Goal: Check status: Check status

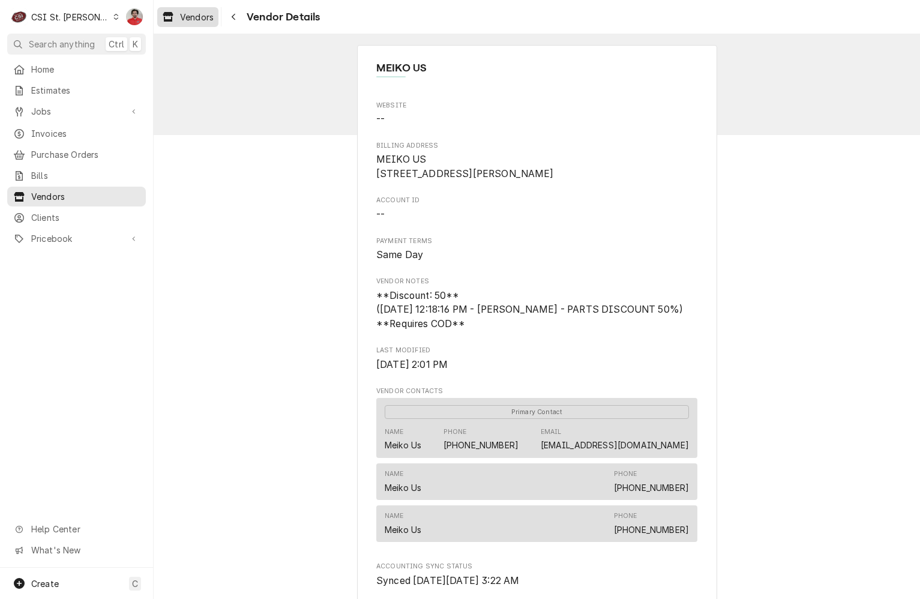
scroll to position [133, 0]
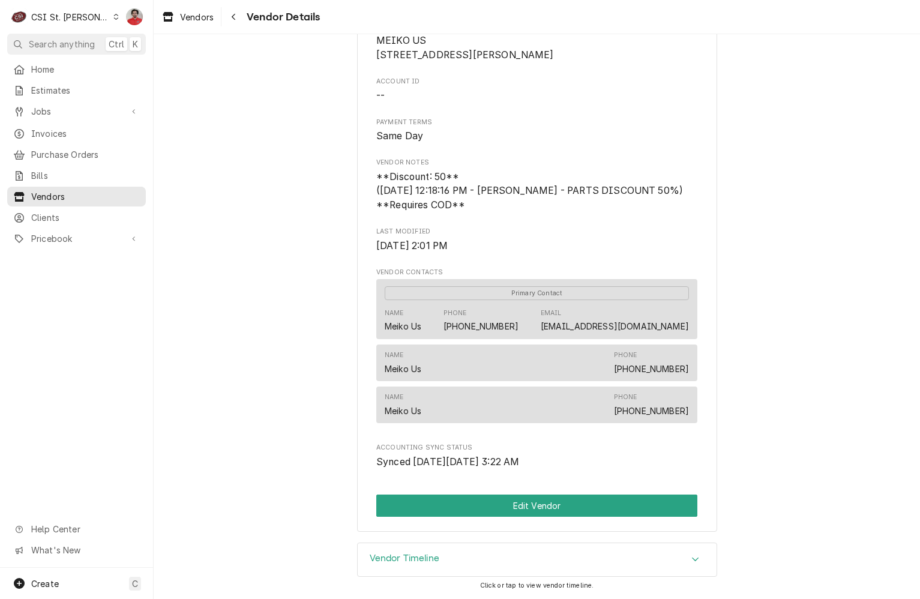
click at [247, 23] on div "Vendor Details" at bounding box center [272, 16] width 96 height 19
click at [239, 20] on div "Navigate back" at bounding box center [233, 17] width 12 height 12
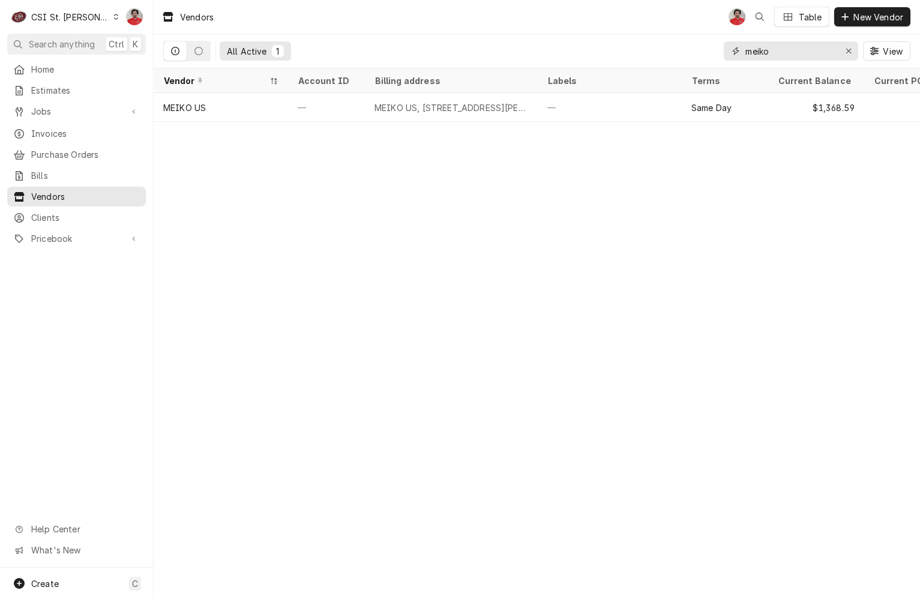
click at [761, 53] on input "meiko" at bounding box center [790, 50] width 90 height 19
click at [42, 107] on span "Jobs" at bounding box center [76, 111] width 91 height 13
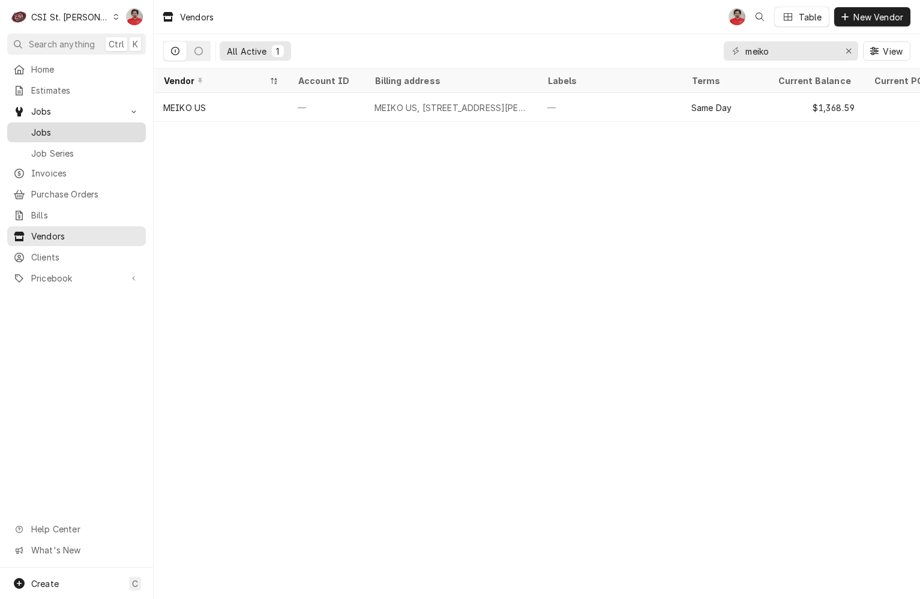
click at [48, 122] on link "Jobs" at bounding box center [76, 132] width 139 height 20
click at [796, 52] on input "meiko" at bounding box center [790, 50] width 90 height 19
type input "427"
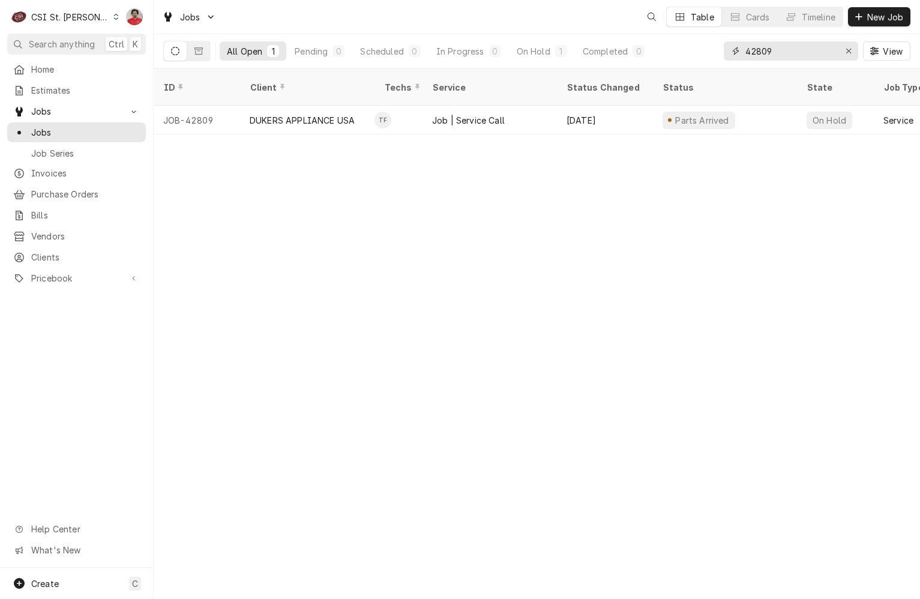
click at [795, 52] on input "42809" at bounding box center [790, 50] width 90 height 19
type input "42760"
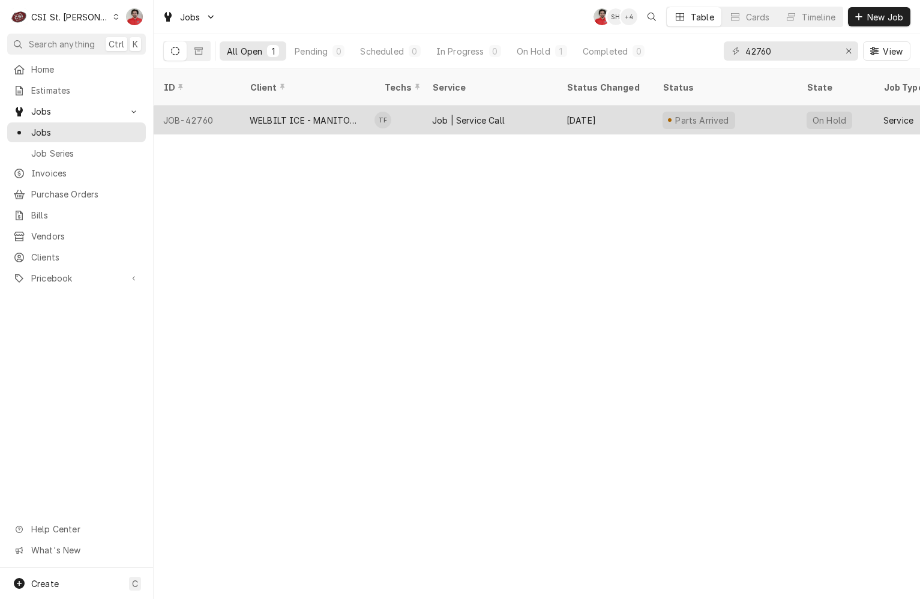
click at [483, 114] on div "Job | Service Call" at bounding box center [468, 120] width 73 height 13
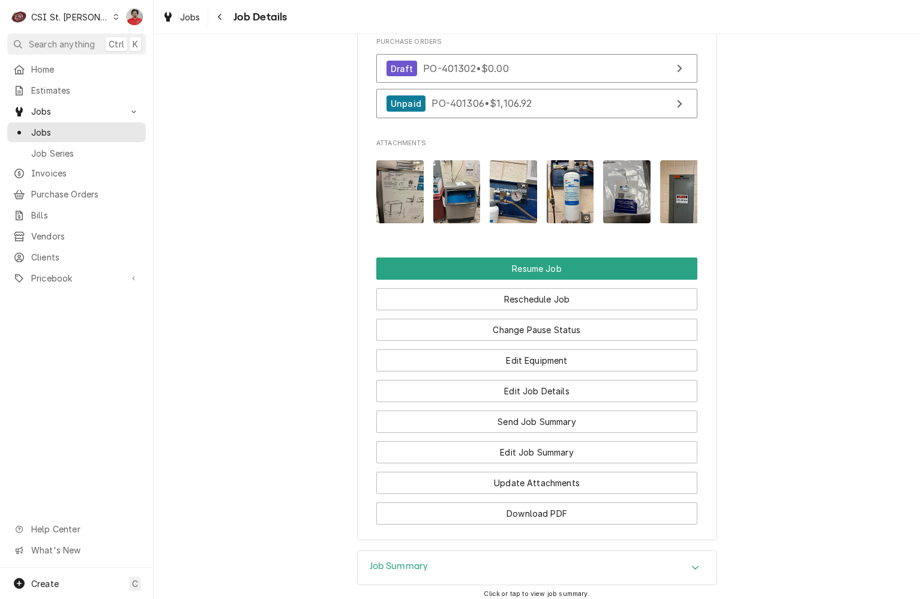
scroll to position [1465, 0]
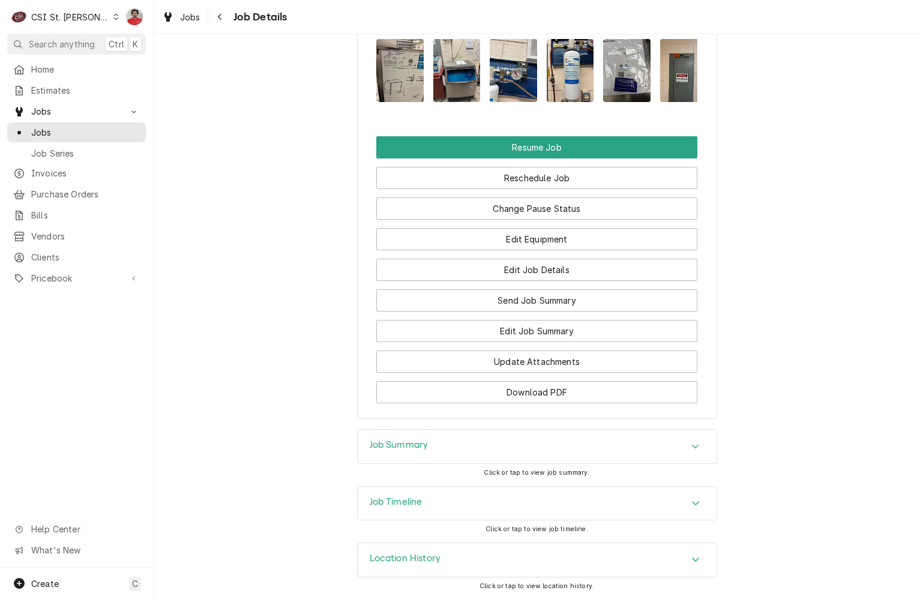
click at [464, 507] on div "Job Timeline" at bounding box center [537, 504] width 359 height 34
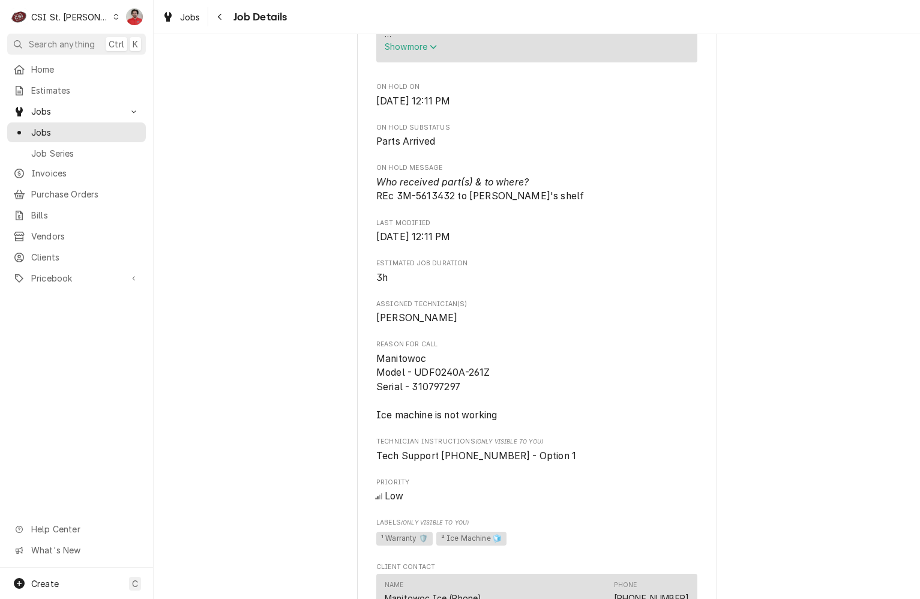
scroll to position [556, 0]
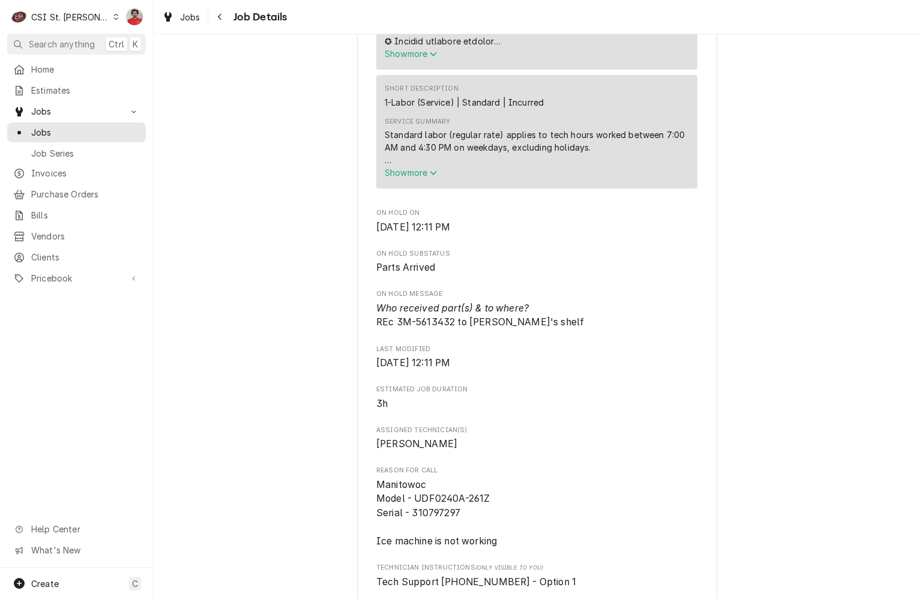
click at [410, 178] on span "Show more" at bounding box center [411, 172] width 53 height 10
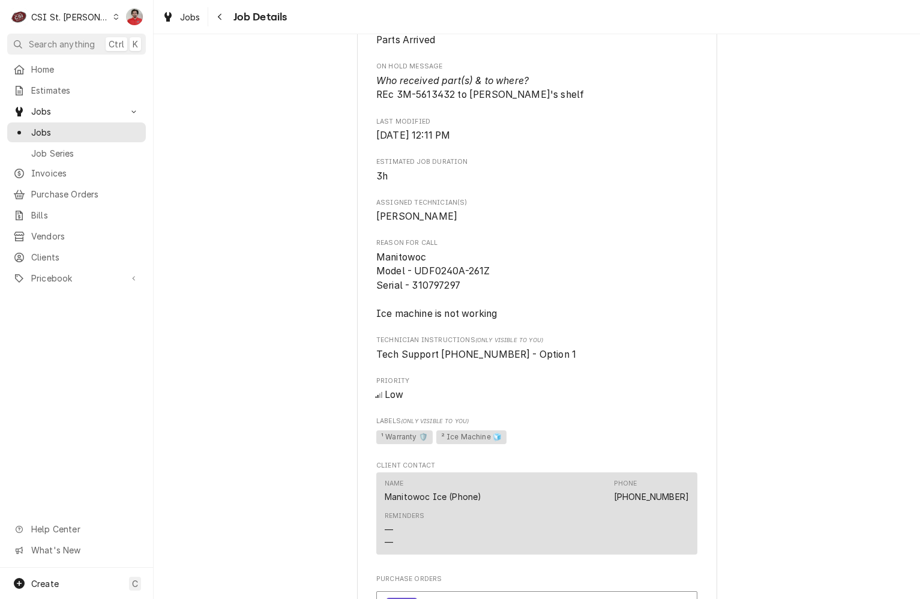
scroll to position [1156, 0]
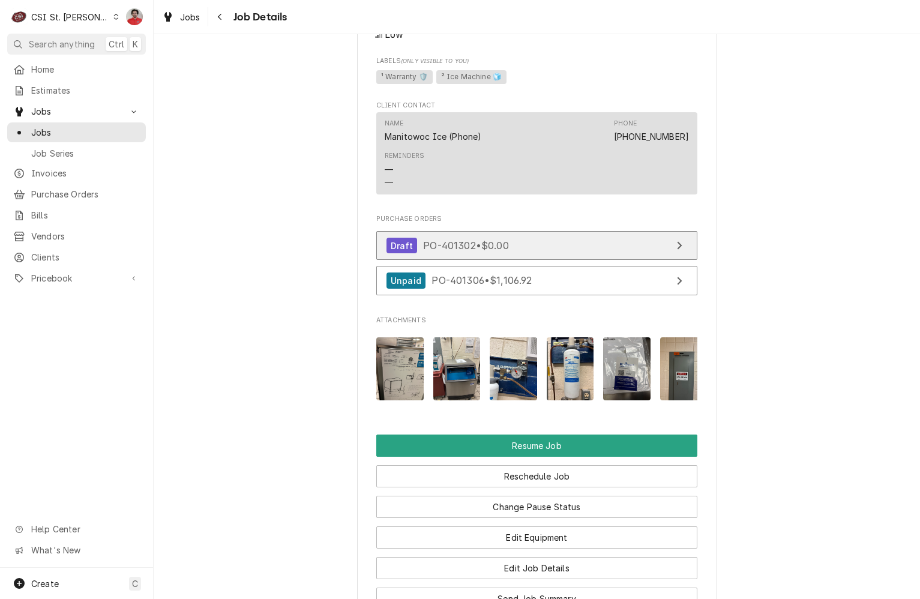
click at [522, 260] on link "Draft PO-401302 • $0.00" at bounding box center [536, 245] width 321 height 29
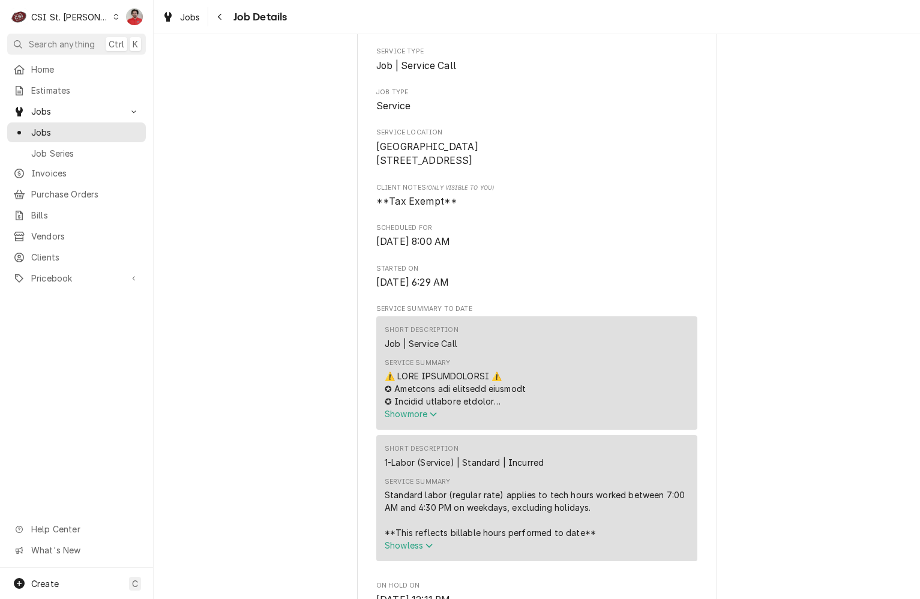
scroll to position [0, 0]
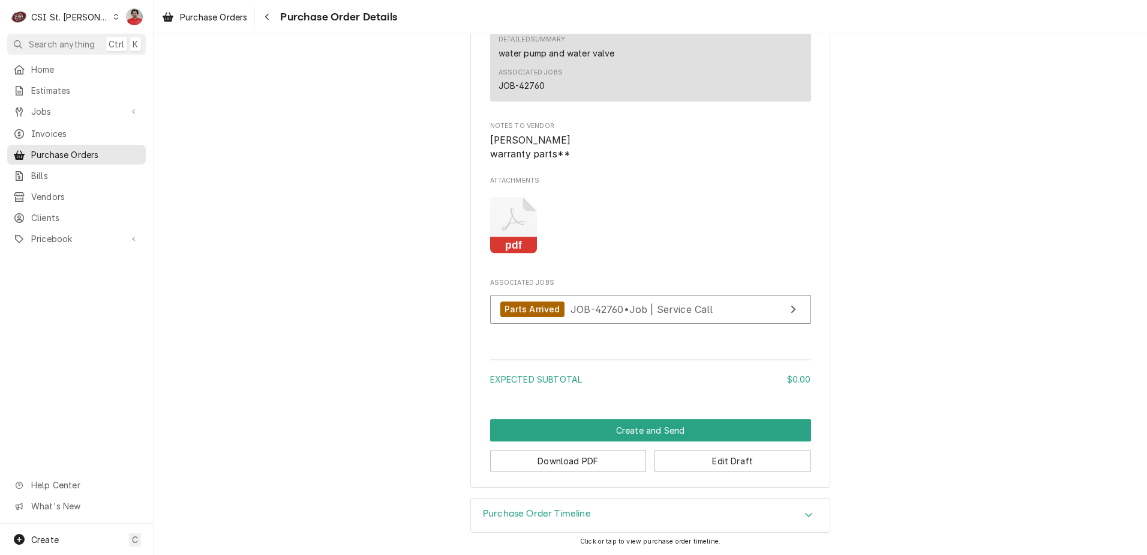
scroll to position [886, 0]
click at [553, 510] on h3 "Purchase Order Timeline" at bounding box center [537, 513] width 108 height 11
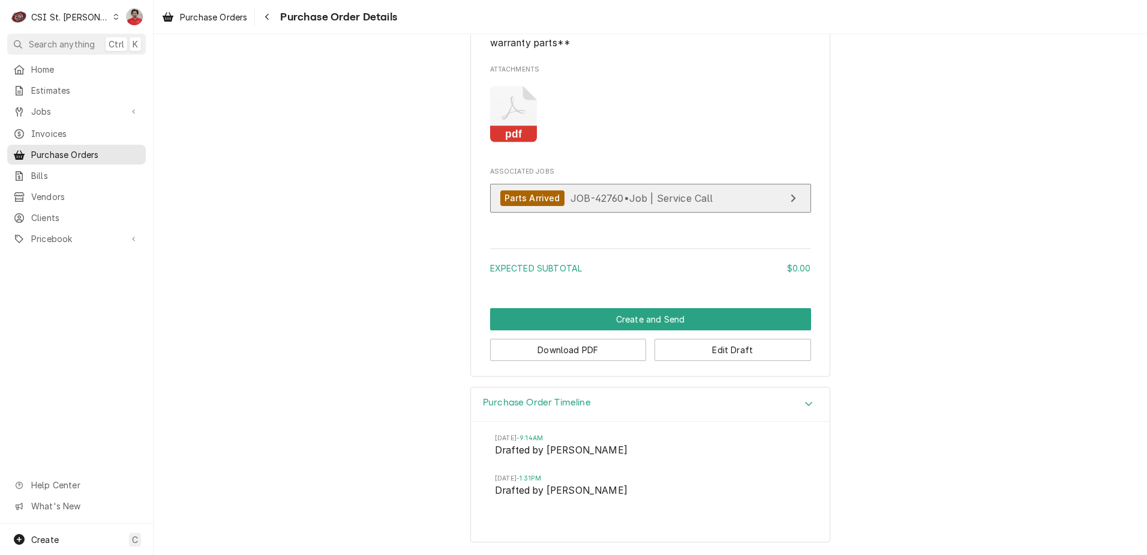
scroll to position [997, 0]
